Goal: Check status: Check status

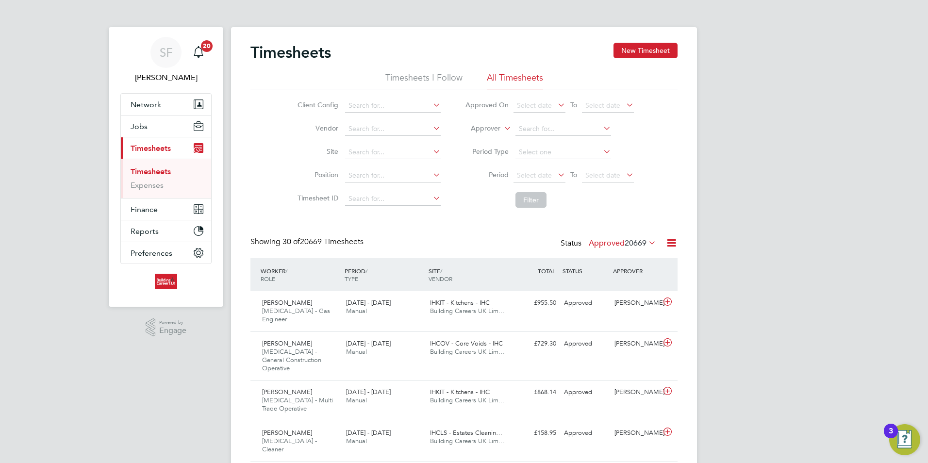
click at [502, 128] on icon at bounding box center [502, 125] width 0 height 9
click at [485, 140] on li "Worker" at bounding box center [476, 139] width 48 height 13
click at [531, 133] on input at bounding box center [563, 129] width 96 height 14
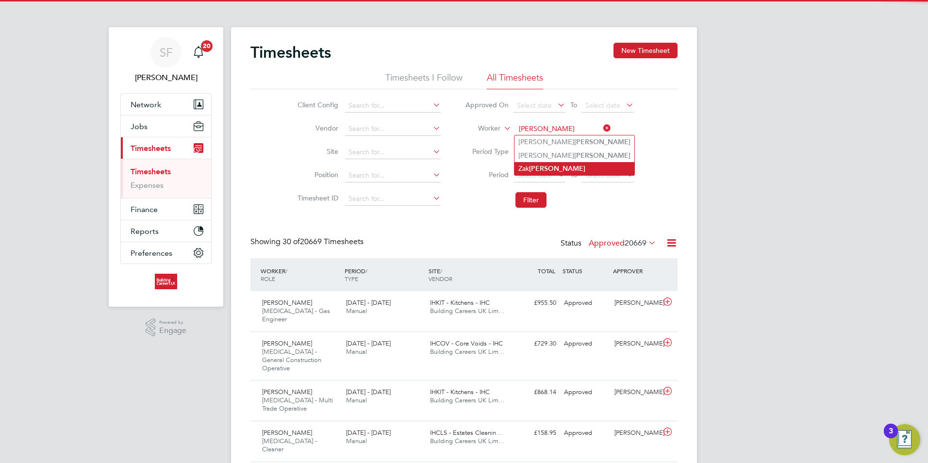
click at [533, 164] on b "[PERSON_NAME]" at bounding box center [557, 168] width 56 height 8
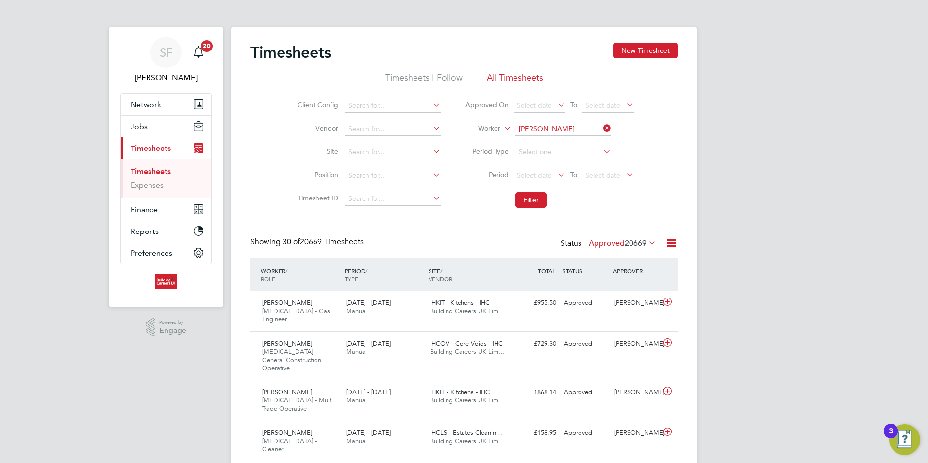
type input "[PERSON_NAME]"
click at [526, 190] on li "Filter" at bounding box center [549, 199] width 193 height 25
click at [526, 194] on button "Filter" at bounding box center [530, 200] width 31 height 16
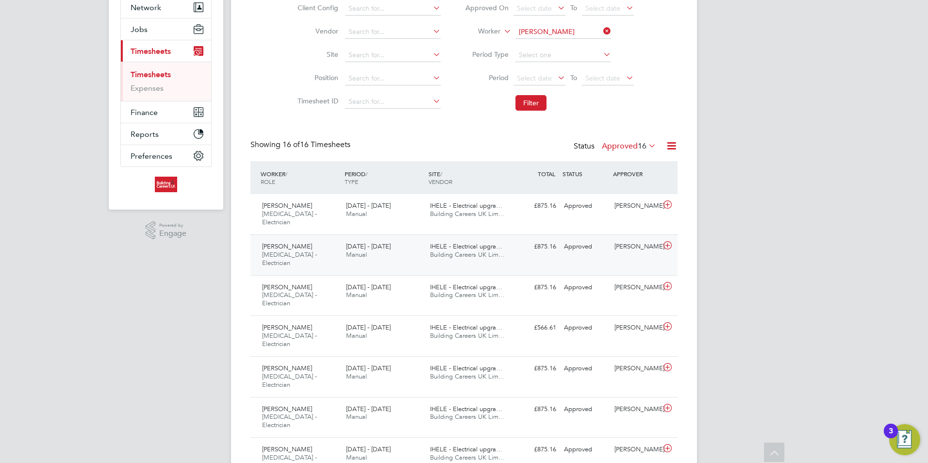
click at [345, 240] on div "[DATE] - [DATE] Manual" at bounding box center [384, 251] width 84 height 24
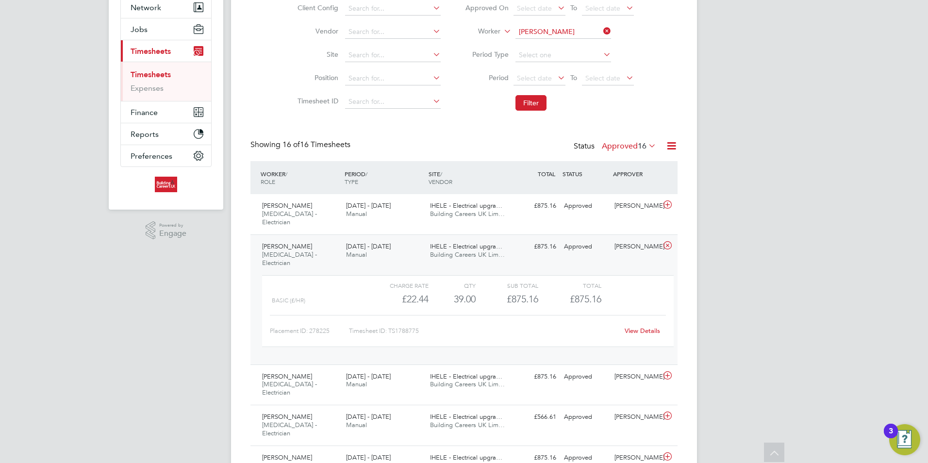
click at [280, 242] on span "[PERSON_NAME]" at bounding box center [287, 246] width 50 height 8
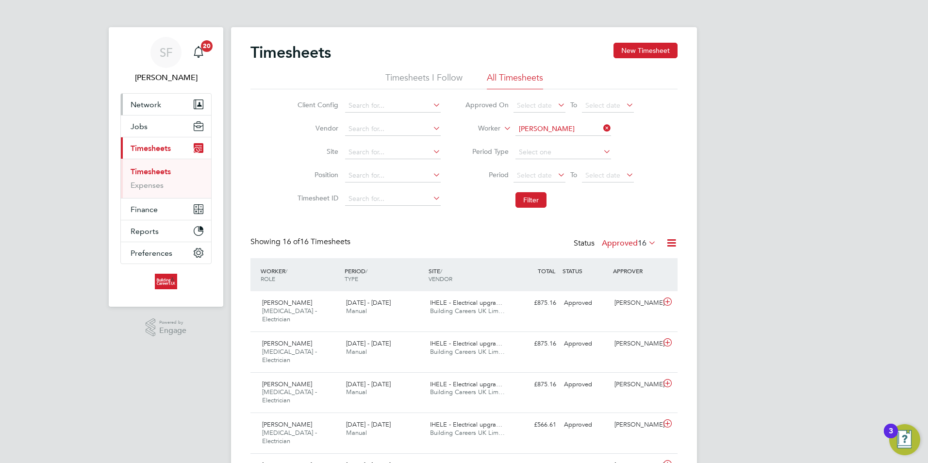
click at [146, 104] on span "Network" at bounding box center [146, 104] width 31 height 9
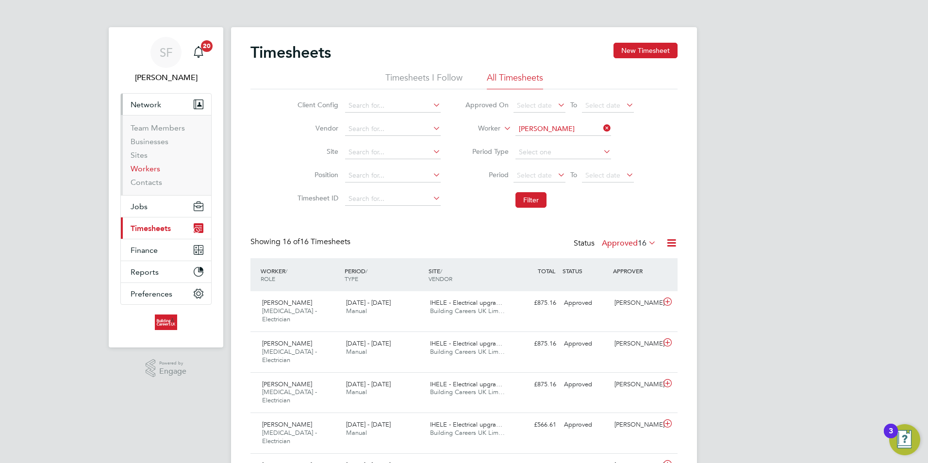
click at [145, 166] on link "Workers" at bounding box center [146, 168] width 30 height 9
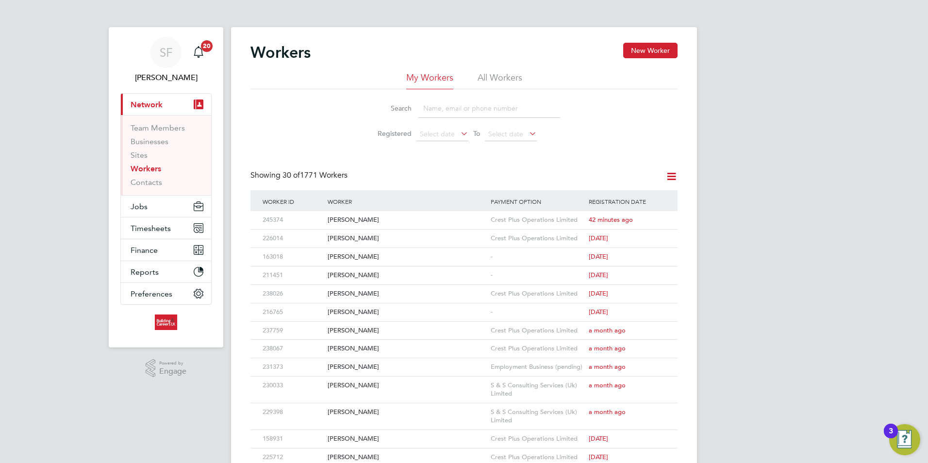
click at [497, 65] on div "Workers New Worker" at bounding box center [463, 57] width 427 height 29
click at [490, 79] on li "All Workers" at bounding box center [499, 80] width 45 height 17
click at [447, 107] on input at bounding box center [489, 108] width 142 height 19
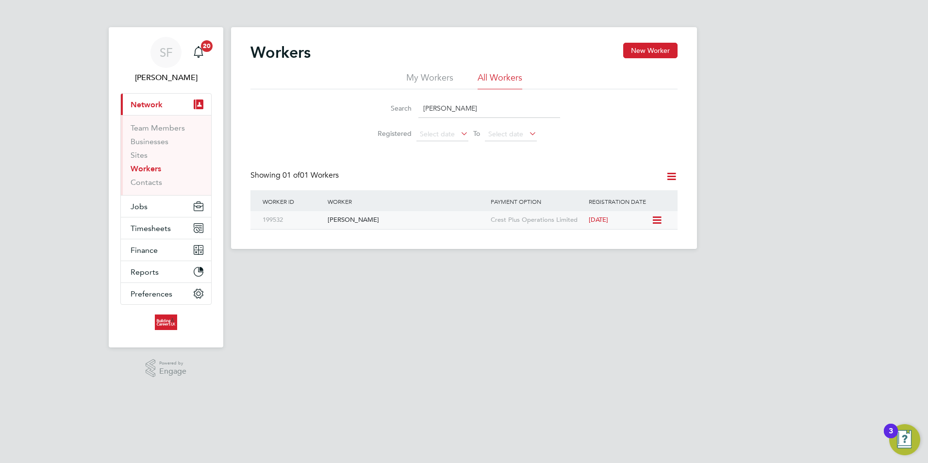
type input "[PERSON_NAME]"
click at [379, 226] on div "[PERSON_NAME]" at bounding box center [406, 220] width 163 height 18
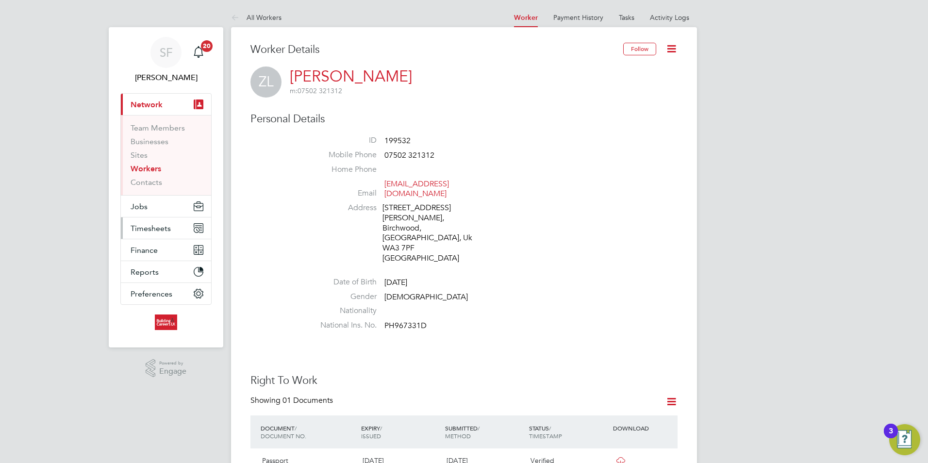
click at [153, 228] on span "Timesheets" at bounding box center [151, 228] width 40 height 9
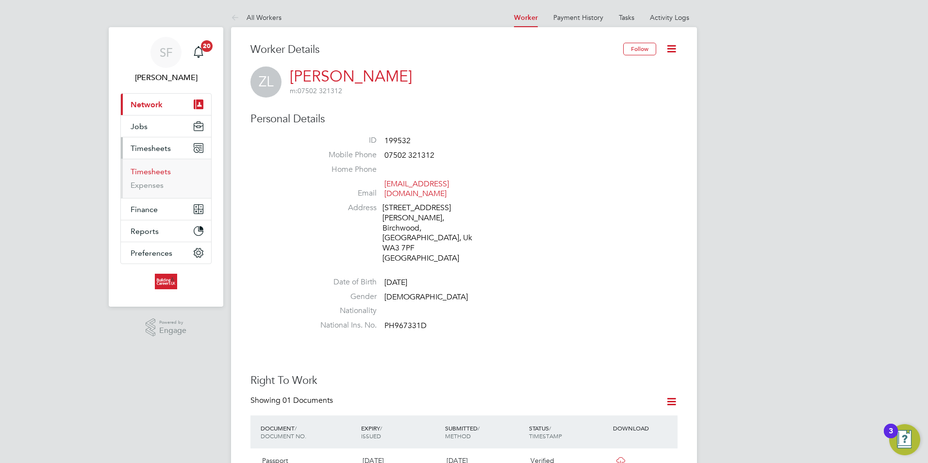
click at [148, 175] on link "Timesheets" at bounding box center [151, 171] width 40 height 9
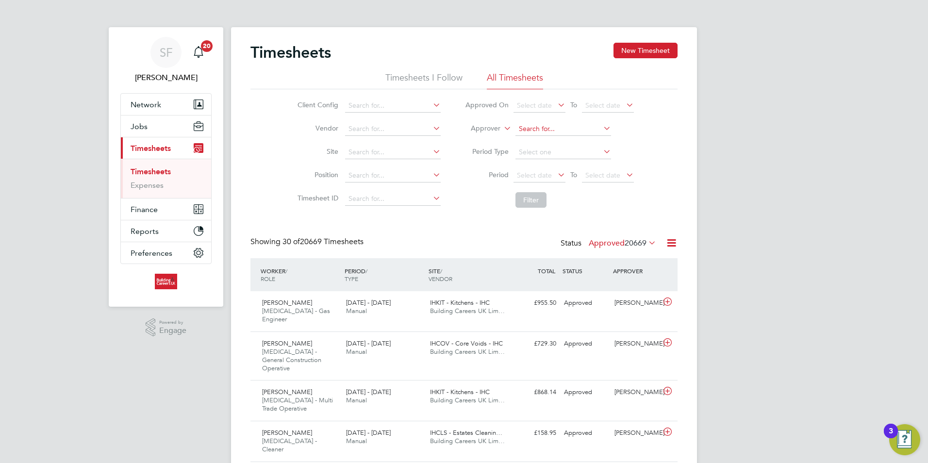
click at [525, 126] on input at bounding box center [563, 129] width 96 height 14
click at [493, 129] on label "Approver" at bounding box center [479, 129] width 44 height 10
click at [483, 143] on li "Worker" at bounding box center [476, 139] width 48 height 13
click at [552, 123] on input at bounding box center [563, 129] width 96 height 14
click at [549, 140] on li "Zak Lowe" at bounding box center [562, 141] width 97 height 13
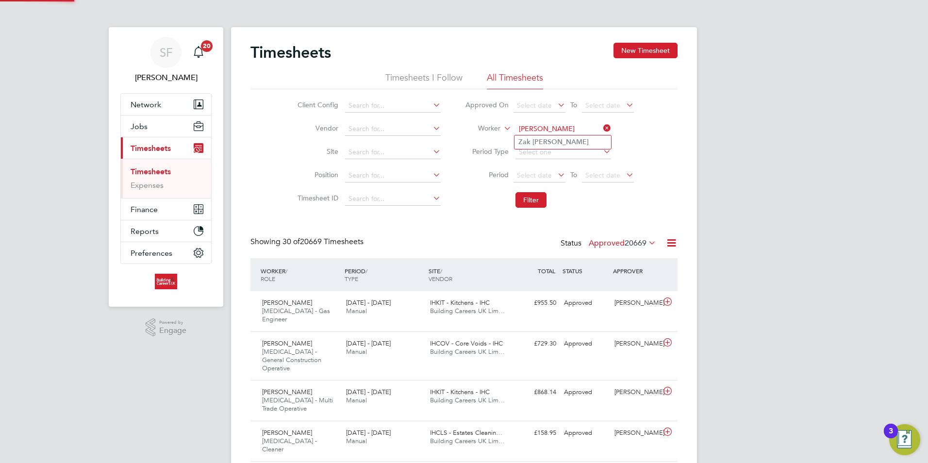
type input "[PERSON_NAME]"
click at [530, 202] on button "Filter" at bounding box center [530, 200] width 31 height 16
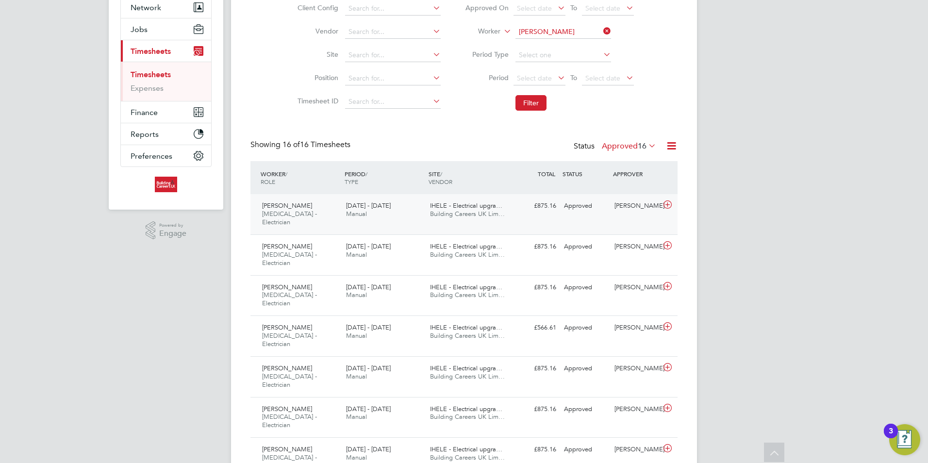
click at [434, 216] on span "Building Careers UK Lim…" at bounding box center [467, 214] width 75 height 8
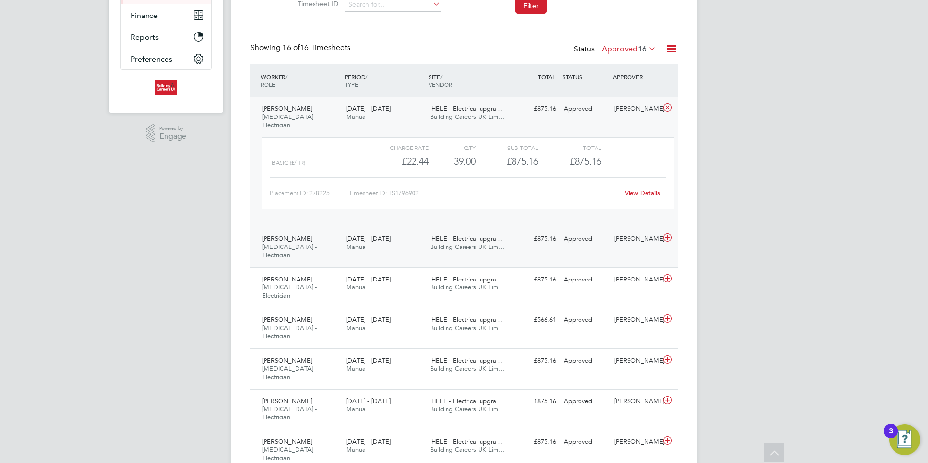
click at [415, 236] on div "[DATE] - [DATE] Manual" at bounding box center [384, 243] width 84 height 24
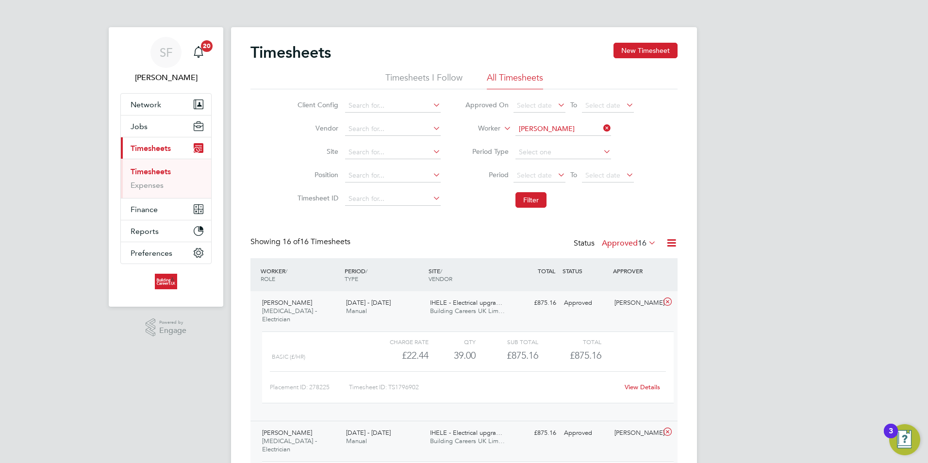
click at [646, 241] on span "16" at bounding box center [642, 243] width 9 height 10
click at [614, 322] on li "Rejected" at bounding box center [626, 324] width 45 height 14
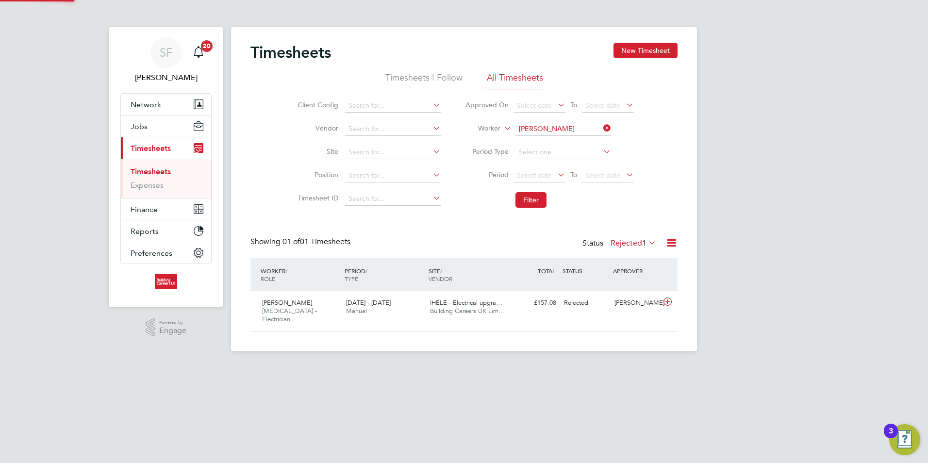
scroll to position [25, 84]
click at [633, 246] on label "Rejected 1" at bounding box center [633, 243] width 46 height 10
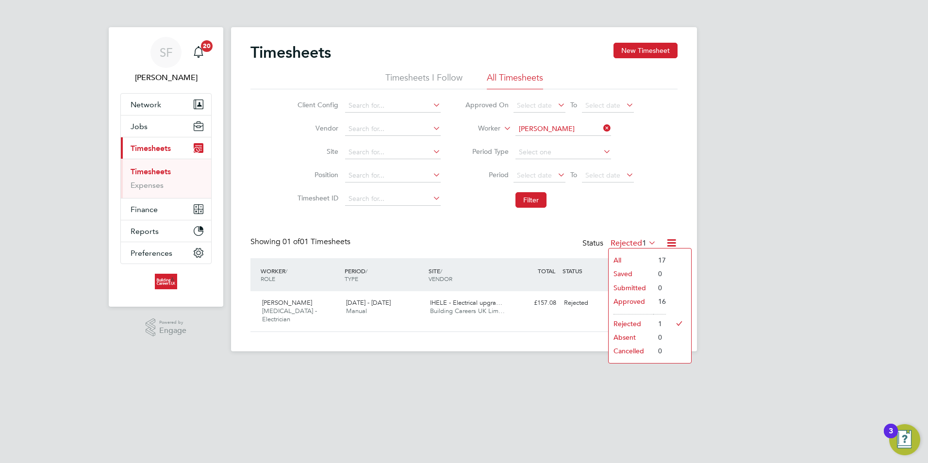
click at [623, 263] on li "All" at bounding box center [630, 260] width 45 height 14
